Goal: Check status: Check status

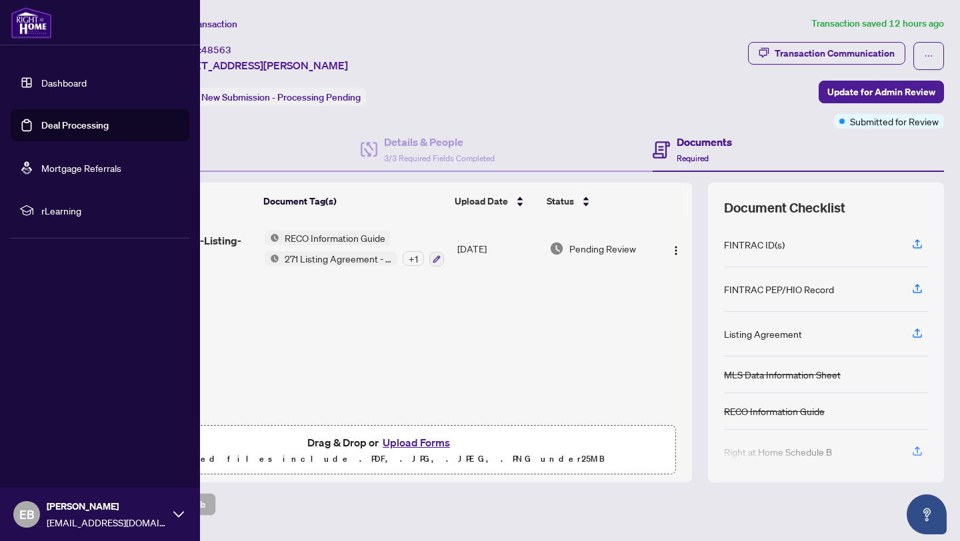
click at [57, 83] on link "Dashboard" at bounding box center [63, 83] width 45 height 12
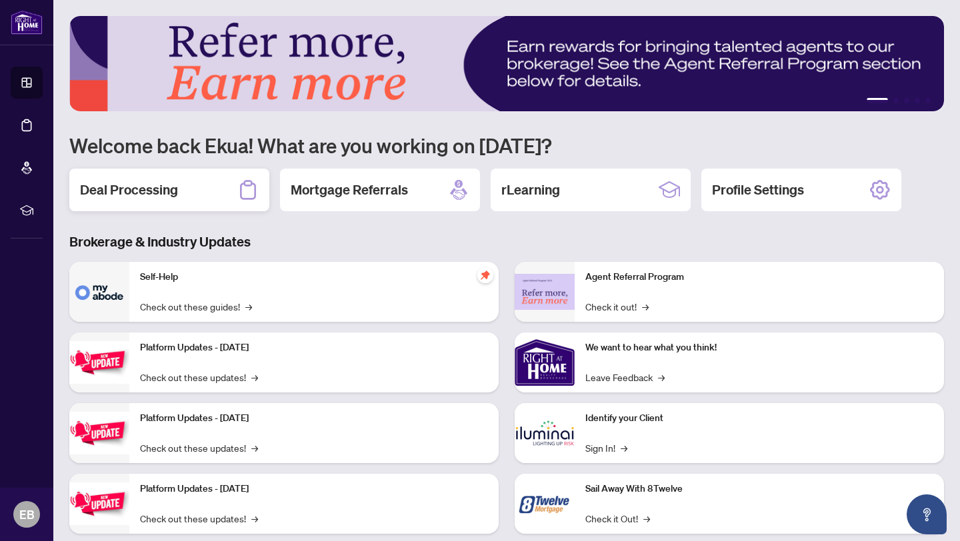
click at [169, 191] on h2 "Deal Processing" at bounding box center [129, 190] width 98 height 19
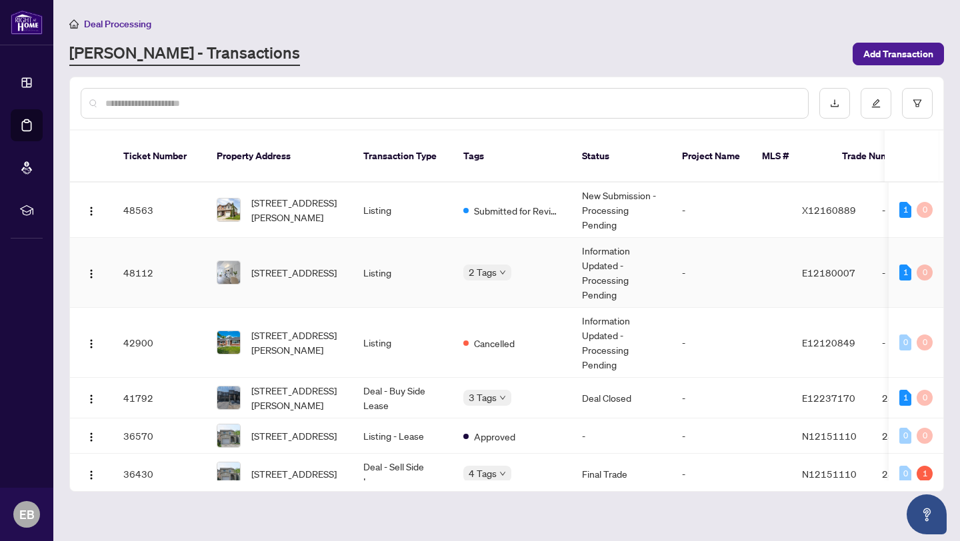
click at [601, 259] on td "Information Updated - Processing Pending" at bounding box center [621, 273] width 100 height 70
